Goal: Transaction & Acquisition: Obtain resource

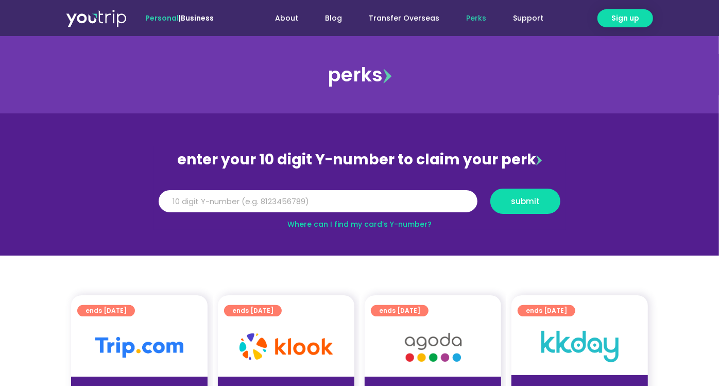
click at [323, 244] on section "enter your 10 digit Y-number to claim your perk Y Number submit Where can I fin…" at bounding box center [359, 184] width 719 height 142
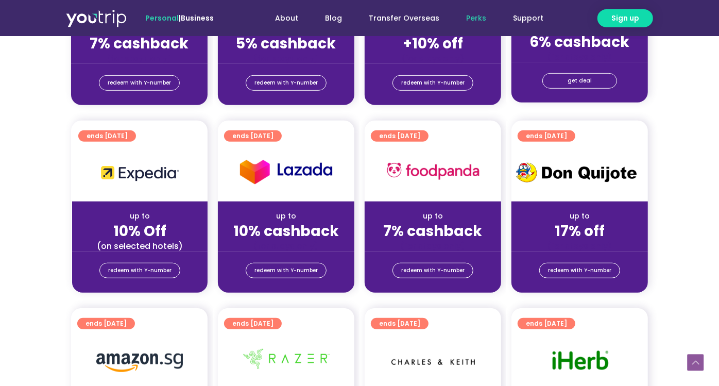
scroll to position [286, 0]
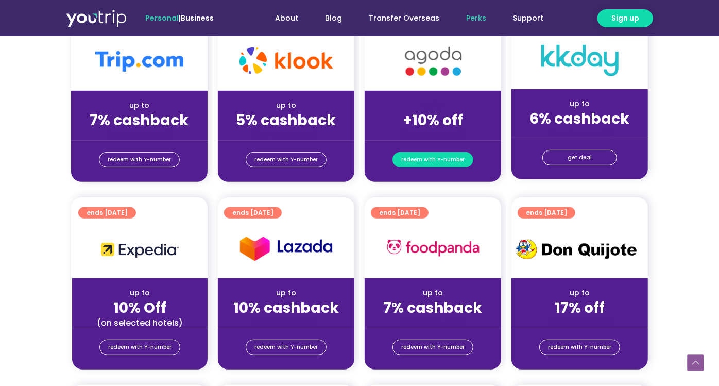
click at [443, 158] on span "redeem with Y-number" at bounding box center [432, 159] width 63 height 14
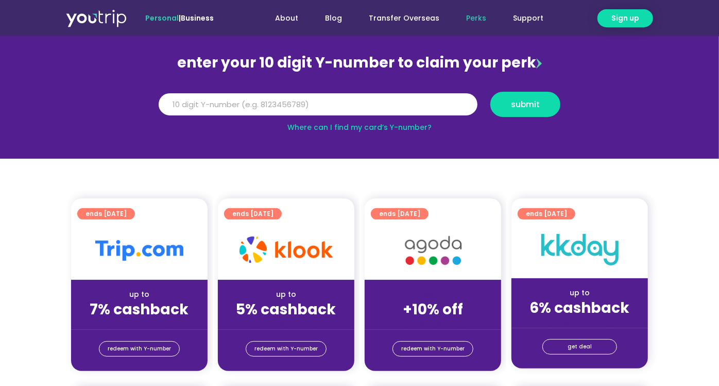
scroll to position [171, 0]
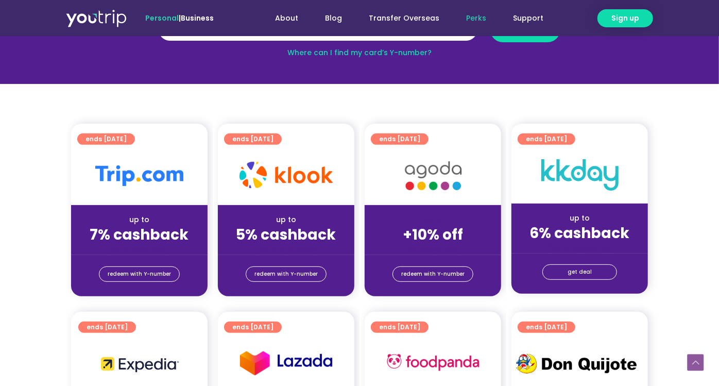
click at [444, 157] on img at bounding box center [433, 175] width 82 height 42
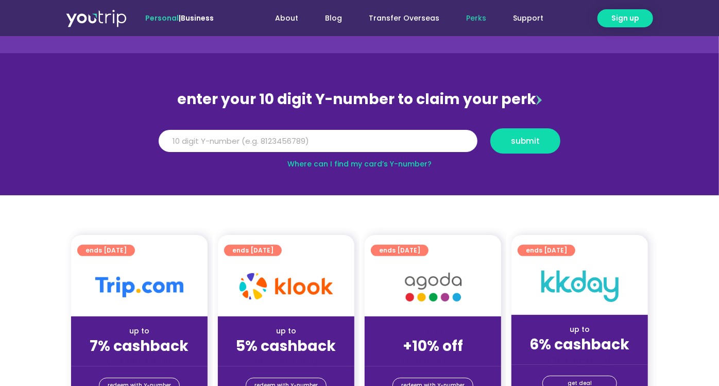
scroll to position [57, 0]
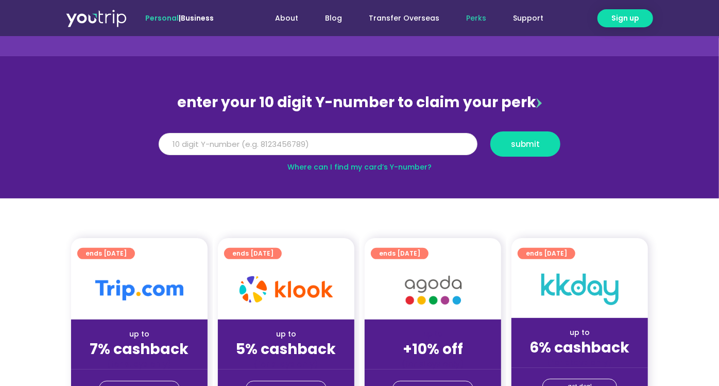
click at [270, 144] on input "Y Number" at bounding box center [318, 144] width 319 height 23
paste input "8176396668"
type input "8176396668"
click at [490, 131] on button "submit" at bounding box center [525, 143] width 70 height 25
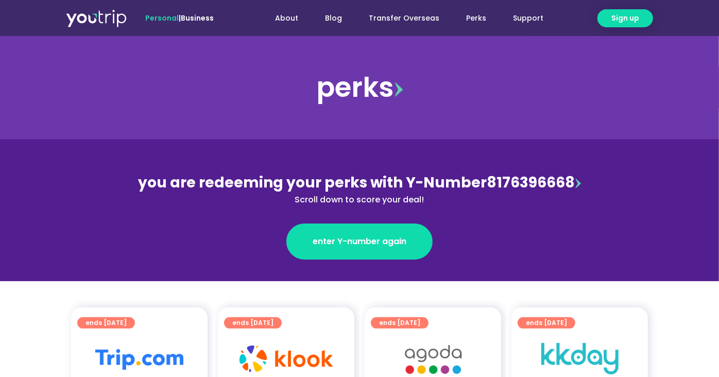
scroll to position [171, 0]
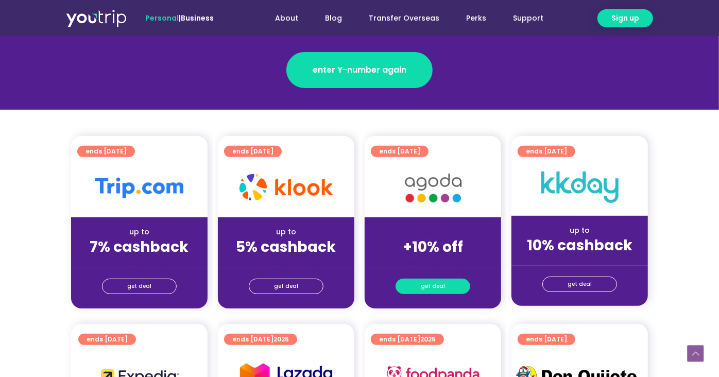
click at [428, 283] on span "get deal" at bounding box center [433, 286] width 24 height 14
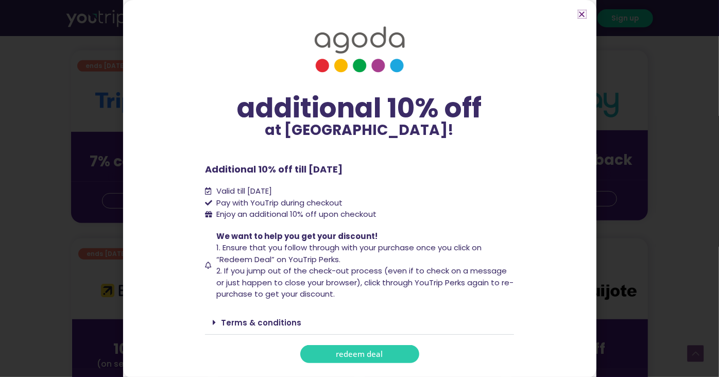
scroll to position [286, 0]
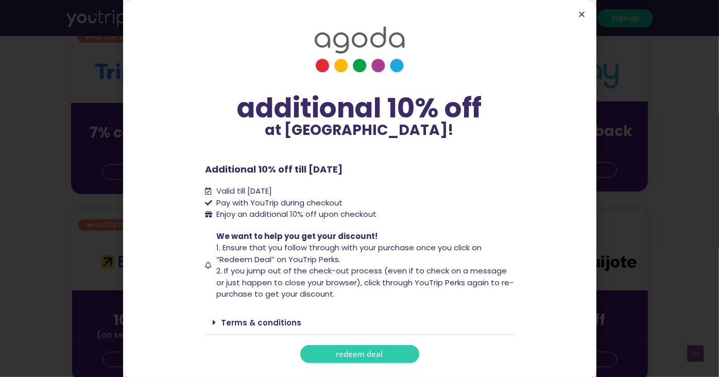
click at [282, 322] on link "Terms & conditions" at bounding box center [261, 322] width 80 height 11
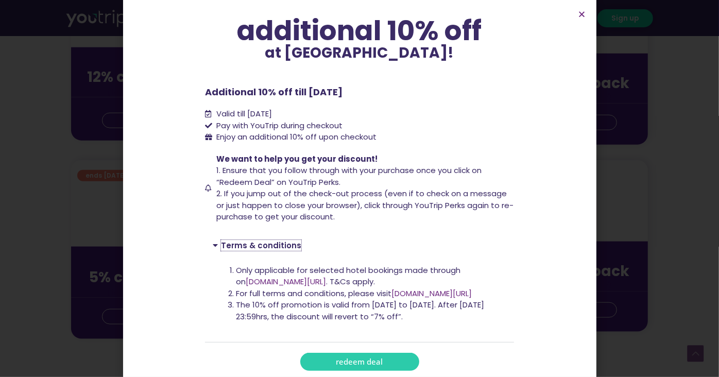
scroll to position [801, 0]
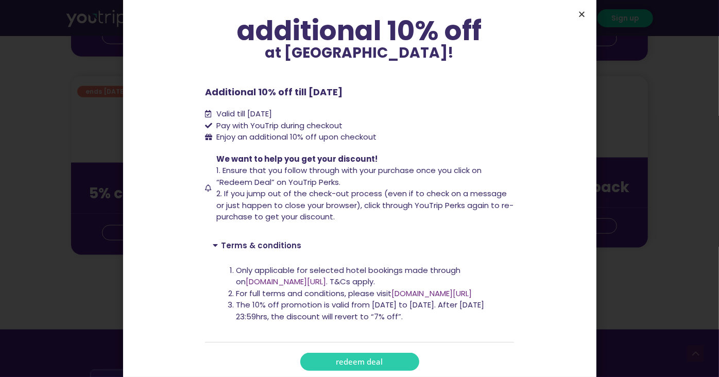
click at [581, 10] on icon "Close" at bounding box center [582, 14] width 8 height 8
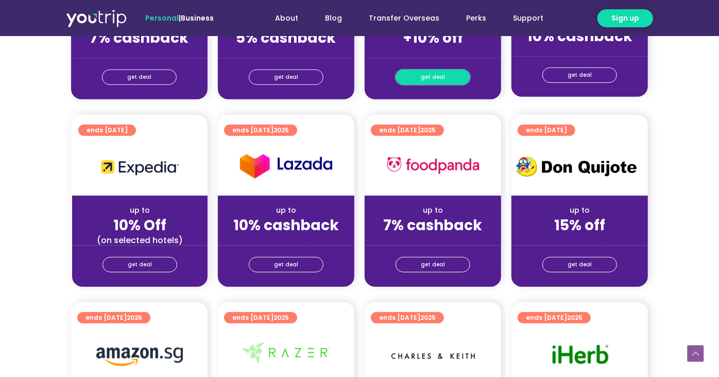
scroll to position [384, 0]
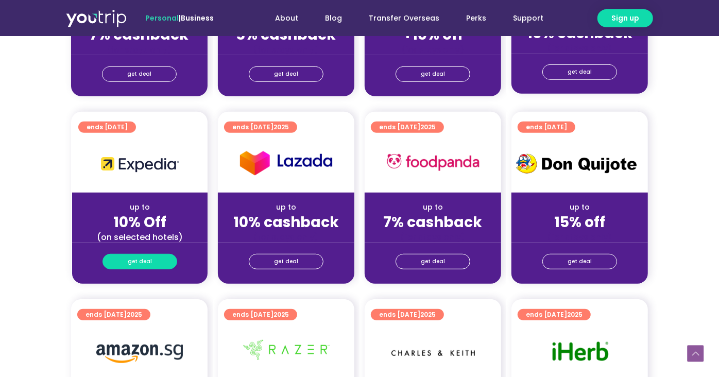
click at [140, 263] on span "get deal" at bounding box center [140, 261] width 24 height 14
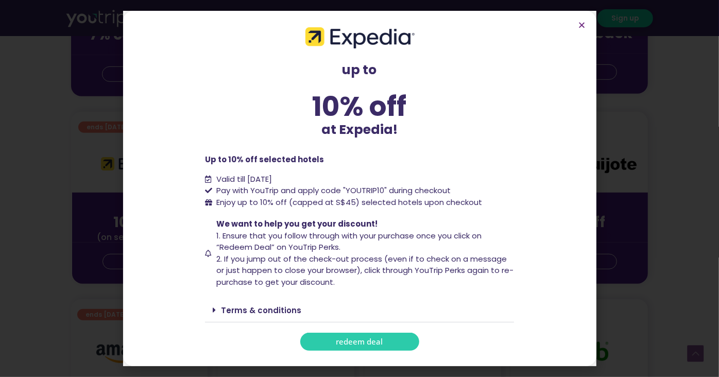
click at [260, 307] on link "Terms & conditions" at bounding box center [261, 310] width 80 height 11
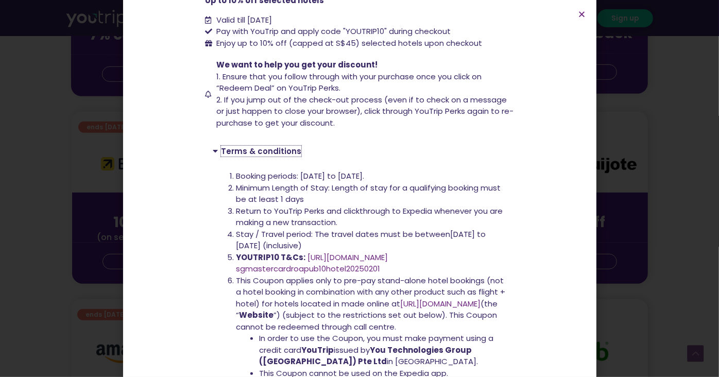
scroll to position [0, 0]
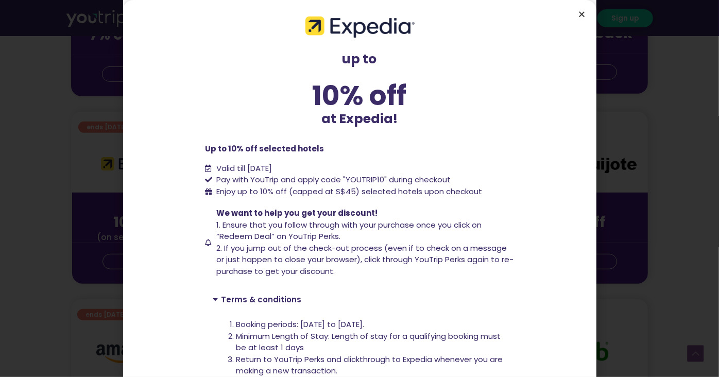
click at [584, 13] on icon "Close" at bounding box center [582, 14] width 8 height 8
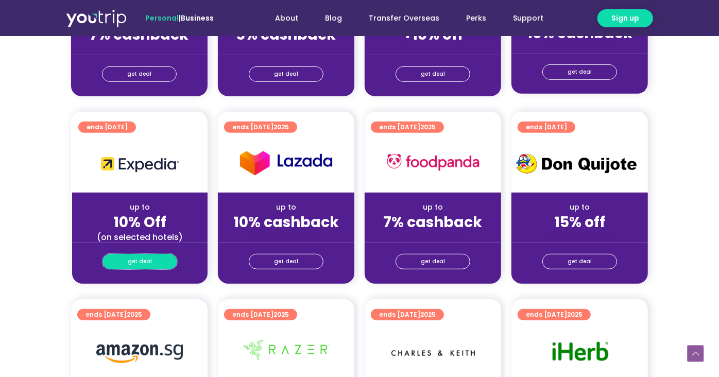
scroll to position [212, 0]
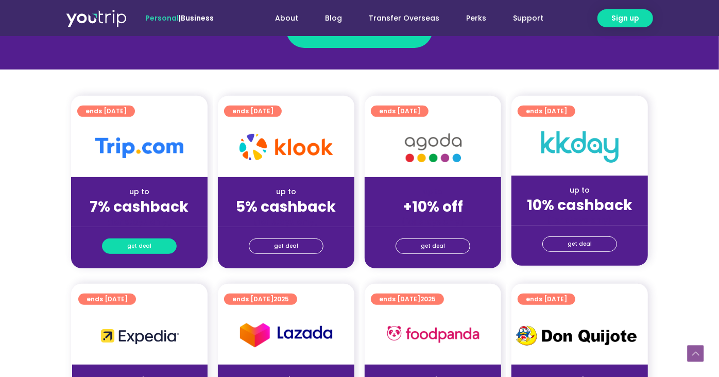
click at [161, 244] on link "get deal" at bounding box center [139, 245] width 75 height 15
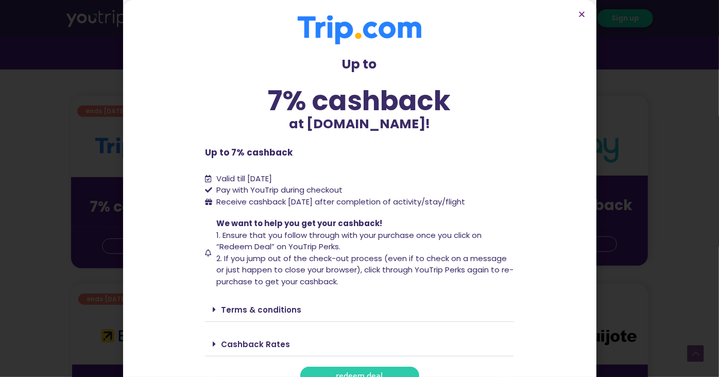
click at [257, 310] on link "Terms & conditions" at bounding box center [261, 309] width 80 height 11
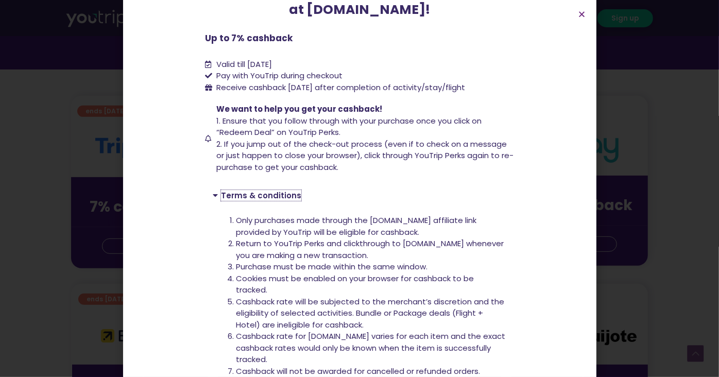
scroll to position [57, 0]
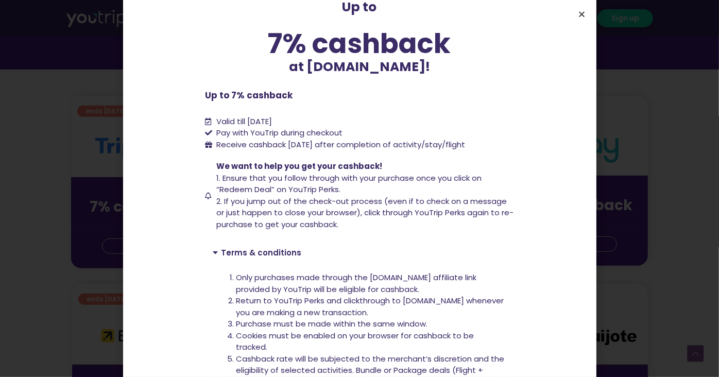
click at [582, 13] on icon "Close" at bounding box center [582, 14] width 8 height 8
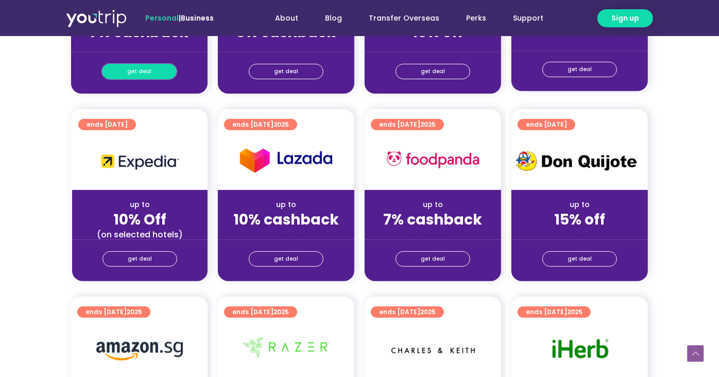
scroll to position [285, 0]
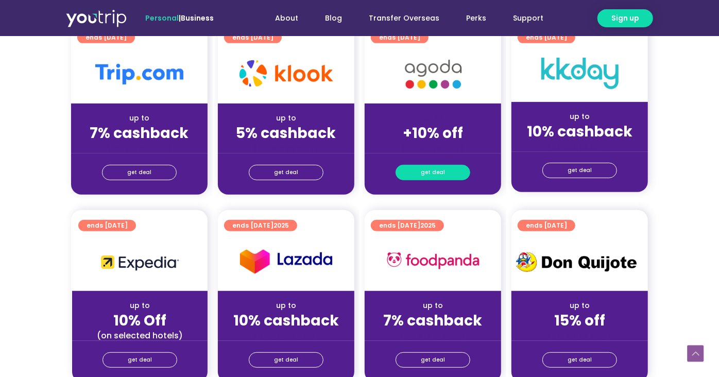
click at [439, 172] on span "get deal" at bounding box center [433, 172] width 24 height 14
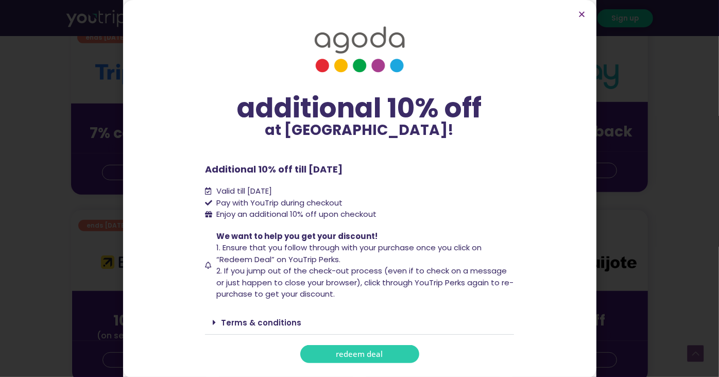
click at [264, 321] on link "Terms & conditions" at bounding box center [261, 322] width 80 height 11
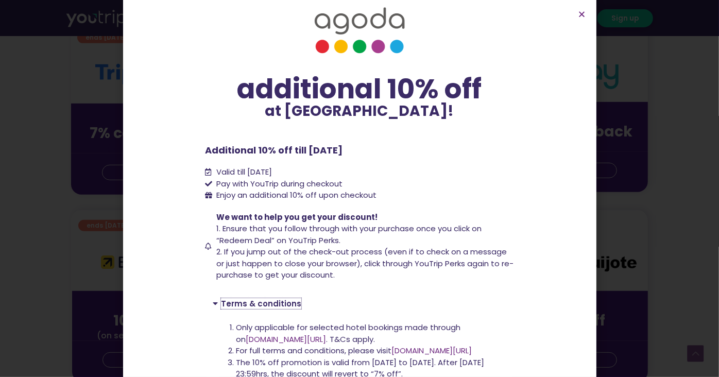
scroll to position [61, 0]
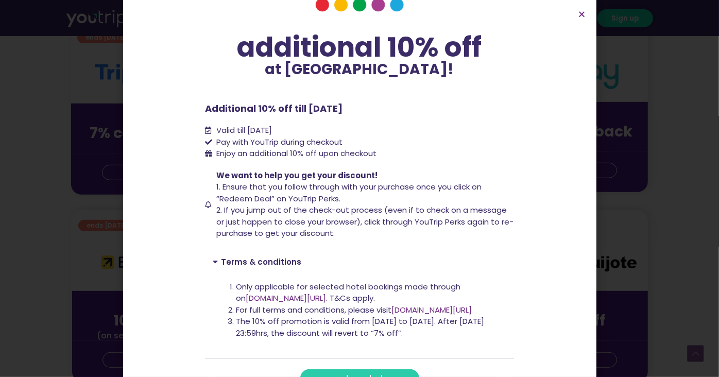
click at [464, 310] on link "www.agoda.com/youtrip" at bounding box center [431, 309] width 80 height 11
click at [583, 13] on icon "Close" at bounding box center [582, 14] width 8 height 8
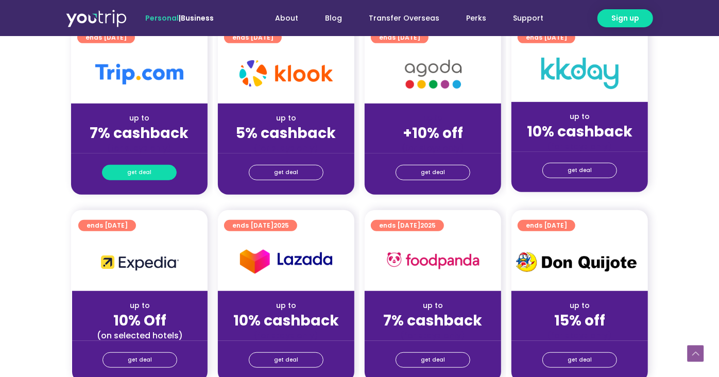
click at [146, 170] on span "get deal" at bounding box center [139, 172] width 24 height 14
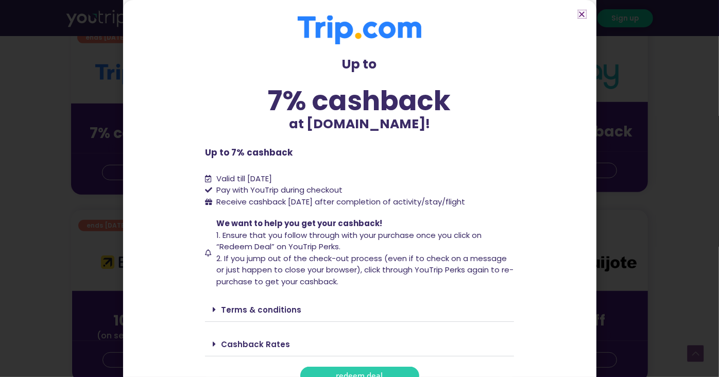
scroll to position [14, 0]
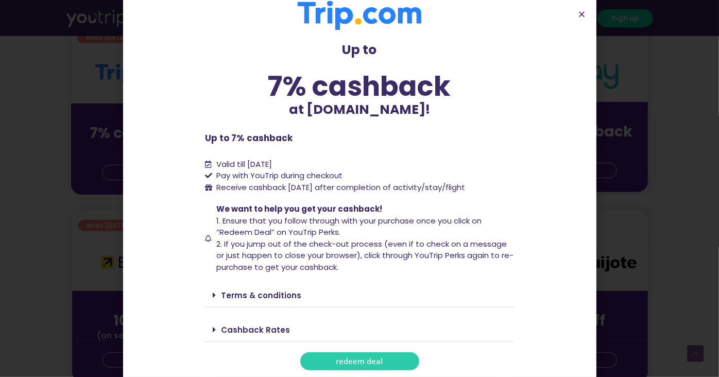
click at [280, 294] on link "Terms & conditions" at bounding box center [261, 295] width 80 height 11
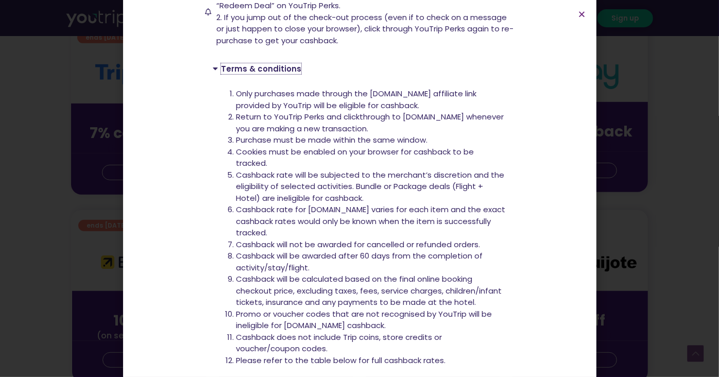
scroll to position [319, 0]
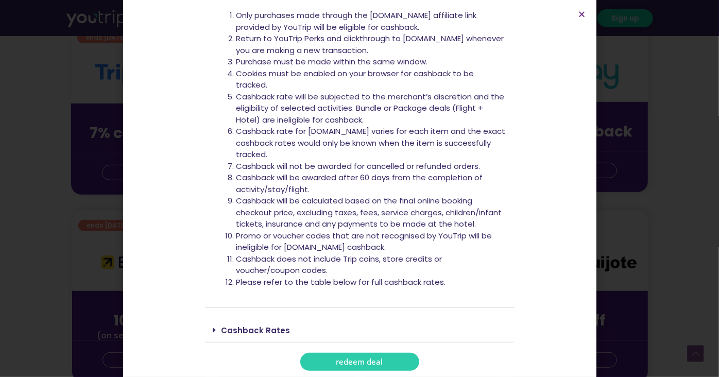
click at [252, 330] on link "Cashback Rates" at bounding box center [255, 330] width 69 height 11
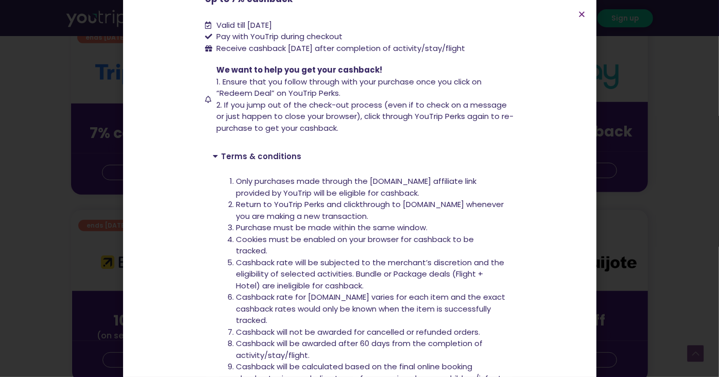
scroll to position [171, 0]
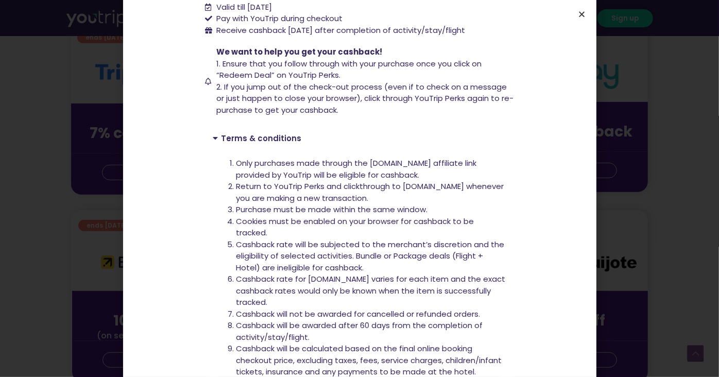
click at [582, 15] on icon "Close" at bounding box center [582, 14] width 8 height 8
